Goal: Obtain resource: Obtain resource

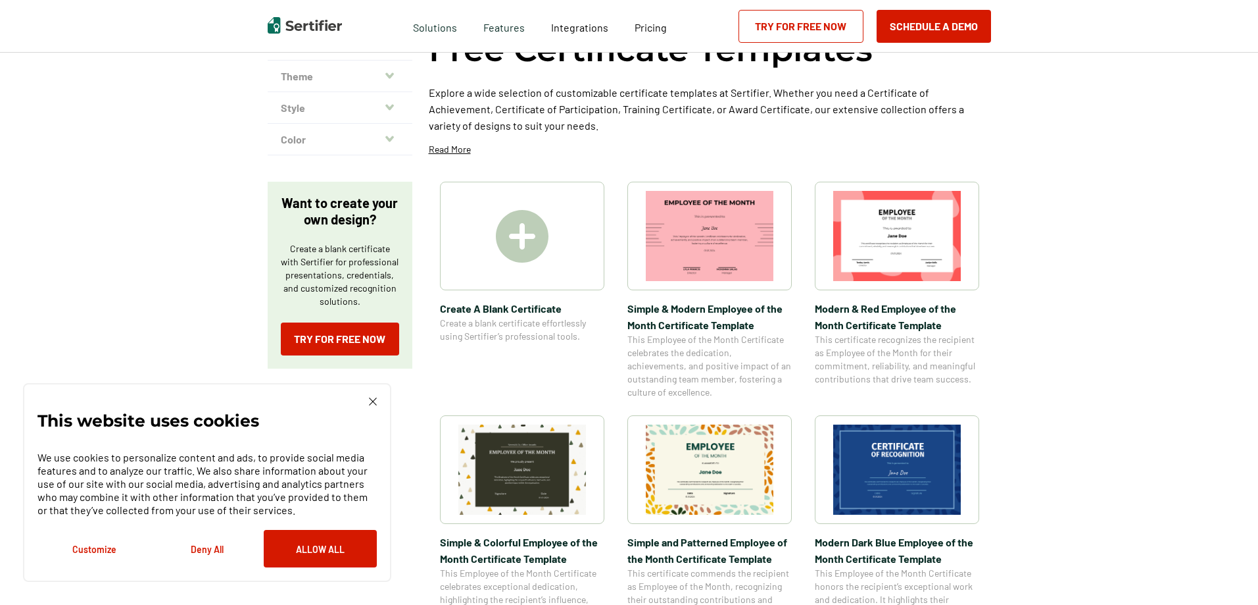
scroll to position [132, 0]
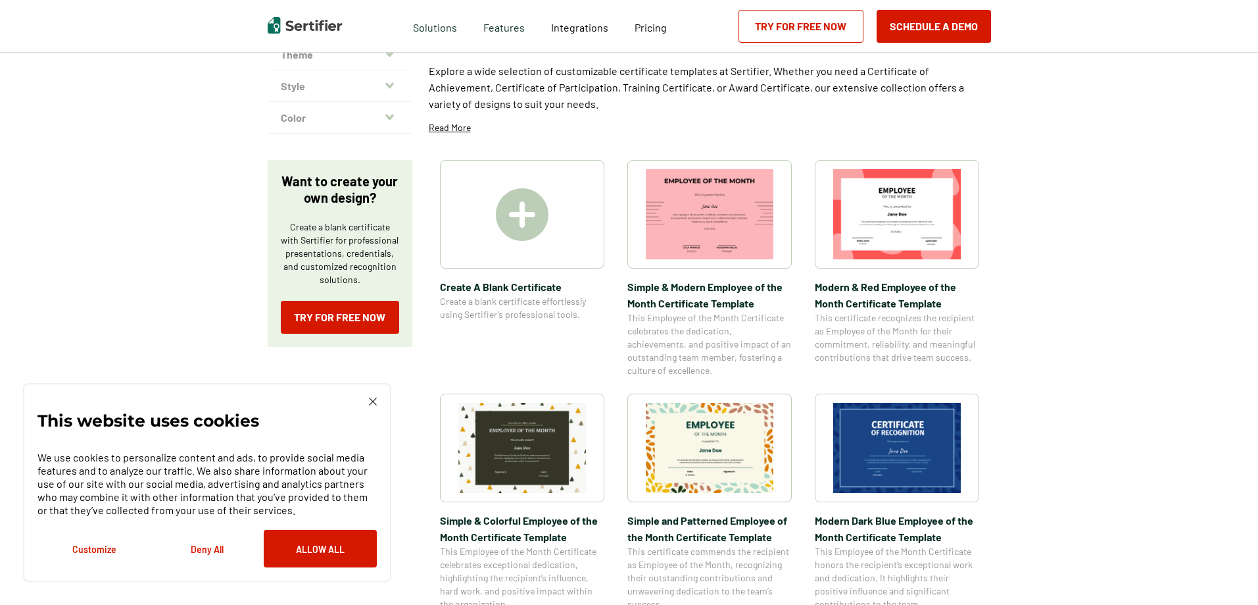
click at [900, 428] on img at bounding box center [897, 448] width 128 height 90
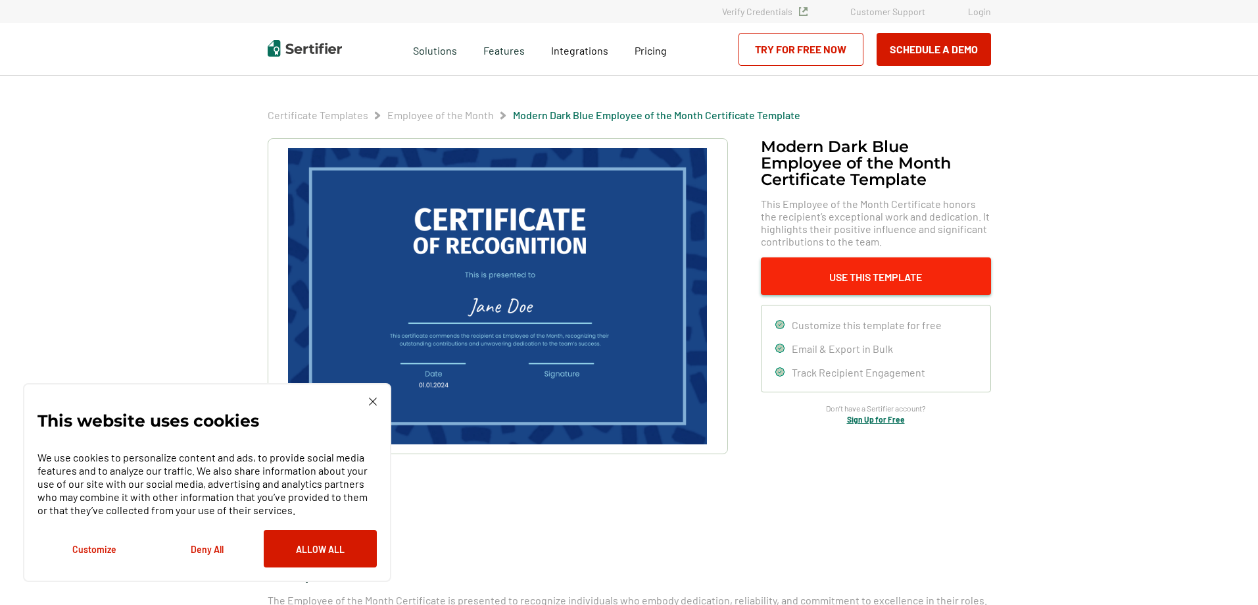
click at [829, 282] on button "Use This Template" at bounding box center [876, 275] width 230 height 37
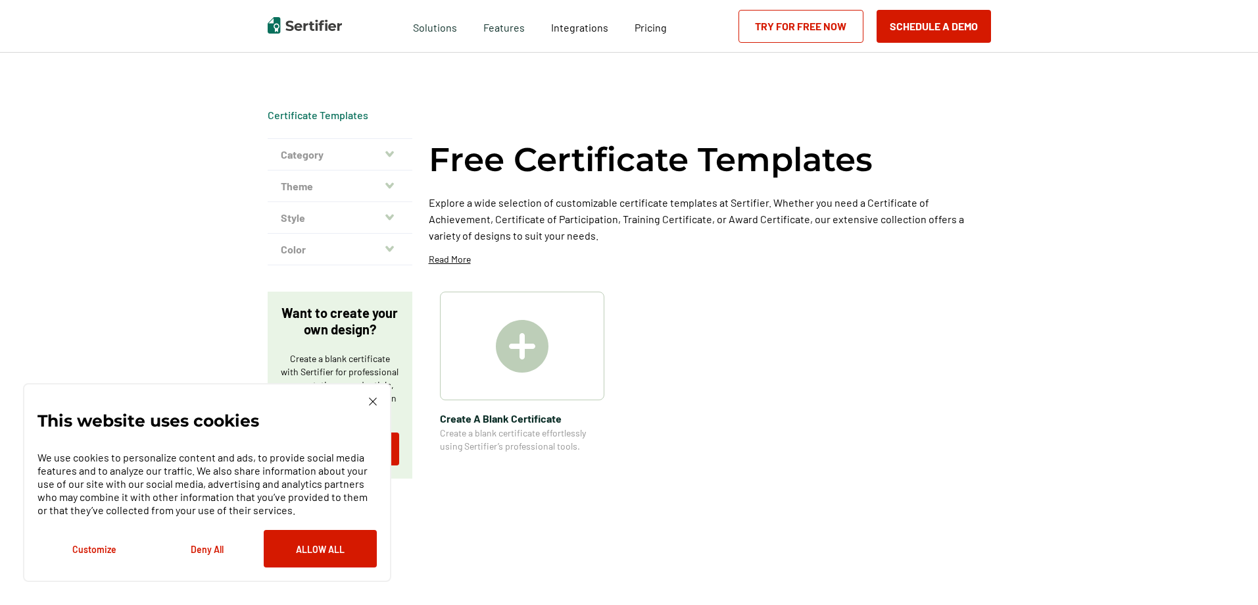
scroll to position [132, 0]
